Goal: Check status: Check status

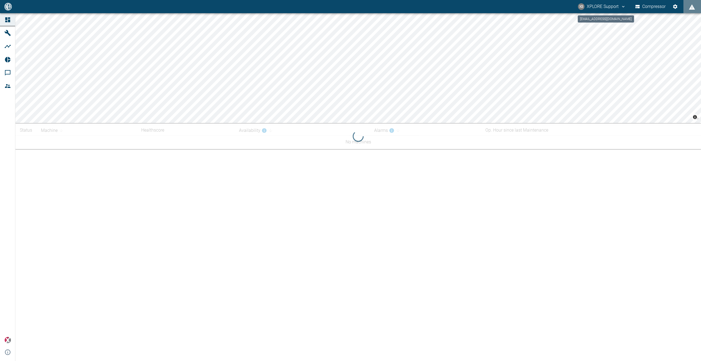
click at [612, 7] on button "XS XPLORE Support" at bounding box center [601, 7] width 49 height 10
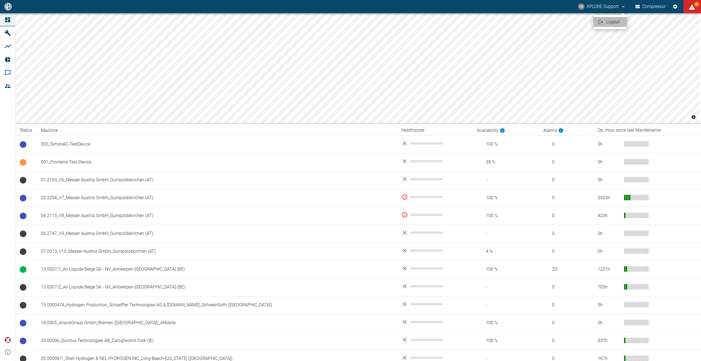
click at [615, 23] on span "Logout" at bounding box center [614, 22] width 16 height 7
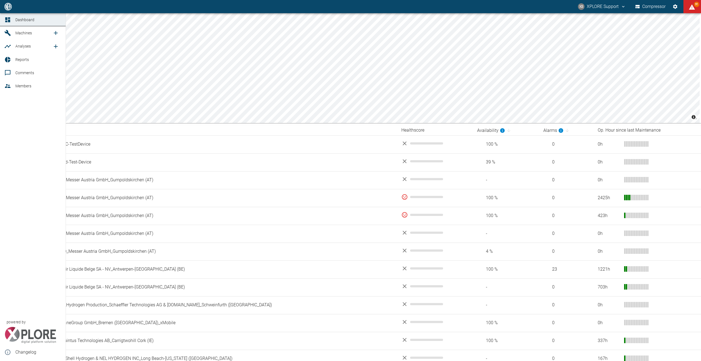
click at [18, 32] on span "Machines" at bounding box center [23, 33] width 16 height 4
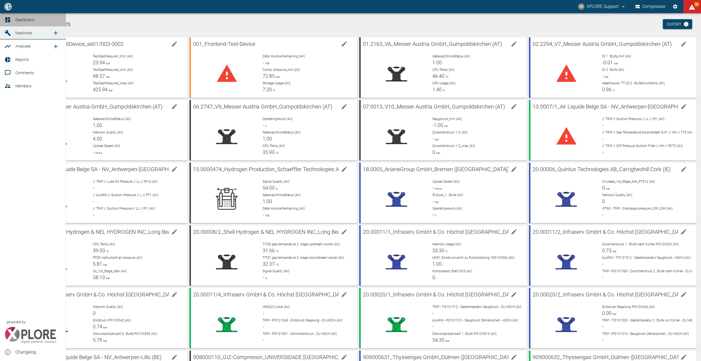
click at [16, 18] on span "Dashboard" at bounding box center [24, 20] width 19 height 4
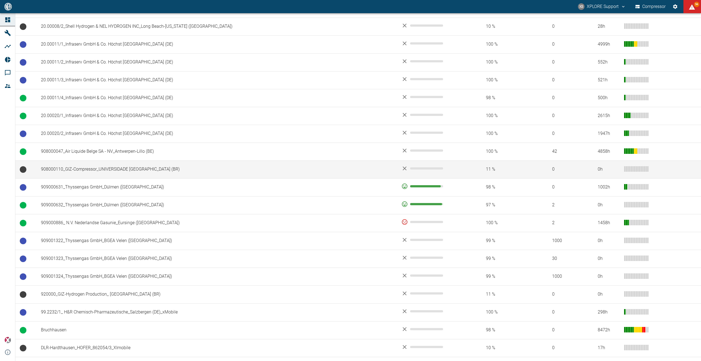
scroll to position [357, 0]
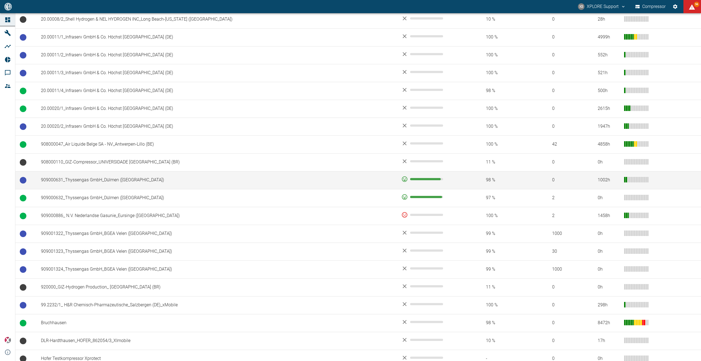
click at [118, 178] on td "909000631_Thyssengas GmbH_Dülmen ([GEOGRAPHIC_DATA])" at bounding box center [217, 180] width 360 height 18
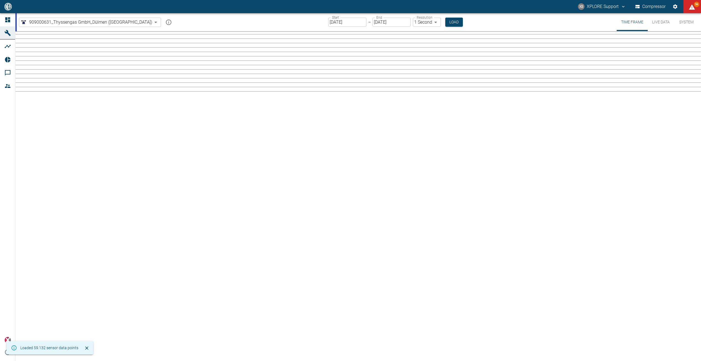
type input "2min"
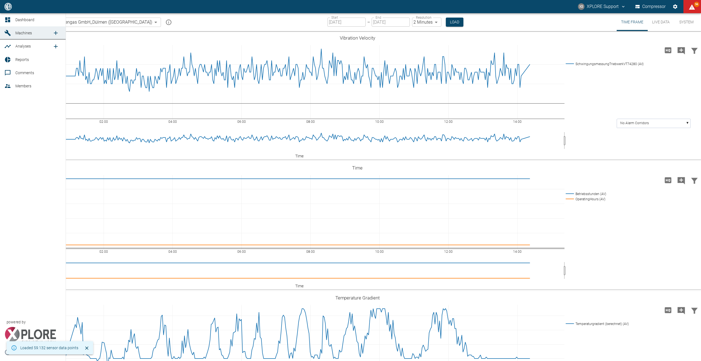
click at [36, 17] on span "Dashboard" at bounding box center [38, 19] width 46 height 7
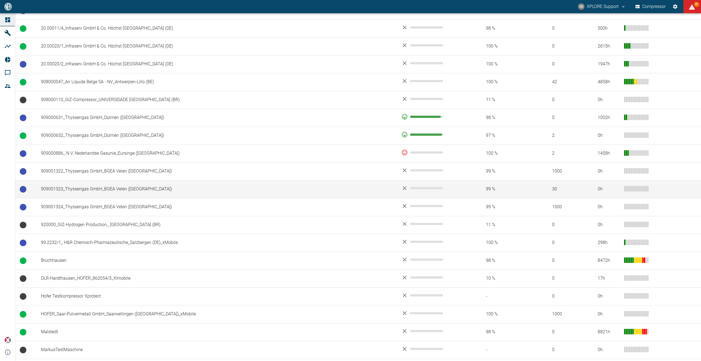
scroll to position [411, 0]
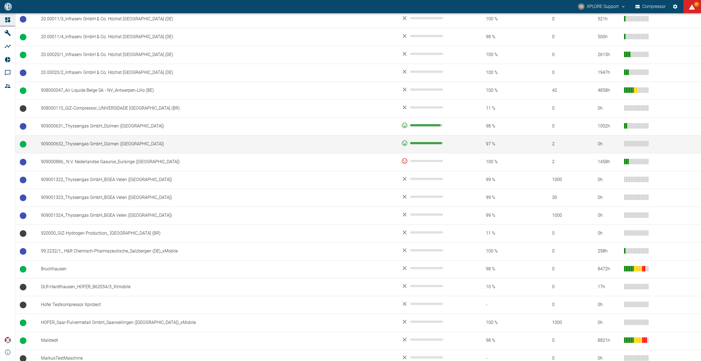
click at [87, 143] on td "909000632_Thyssengas GmbH_Dülmen ([GEOGRAPHIC_DATA])" at bounding box center [217, 144] width 360 height 18
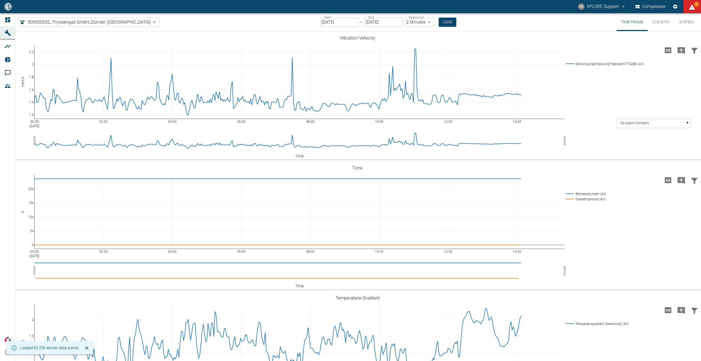
type input "2min"
click at [665, 24] on button "Live Data" at bounding box center [660, 22] width 26 height 18
